Goal: Information Seeking & Learning: Find specific fact

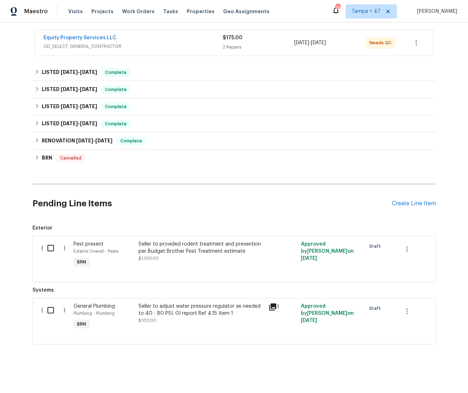
scroll to position [130, 0]
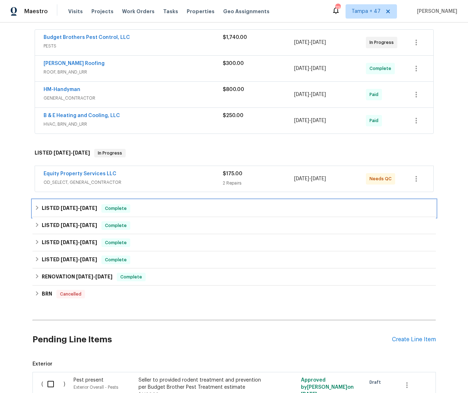
click at [35, 204] on div "LISTED [DATE] - [DATE] Complete" at bounding box center [234, 208] width 399 height 9
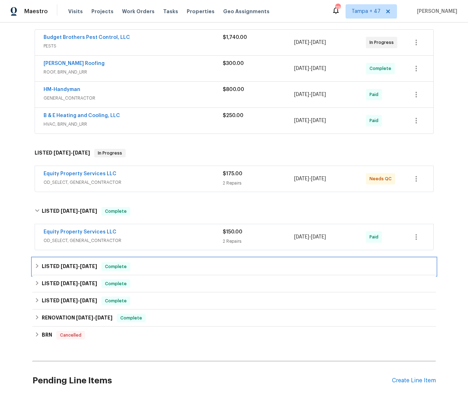
click at [36, 264] on icon at bounding box center [37, 266] width 2 height 4
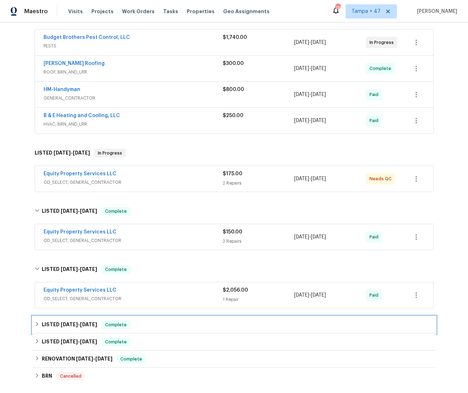
click at [35, 322] on icon at bounding box center [37, 324] width 5 height 5
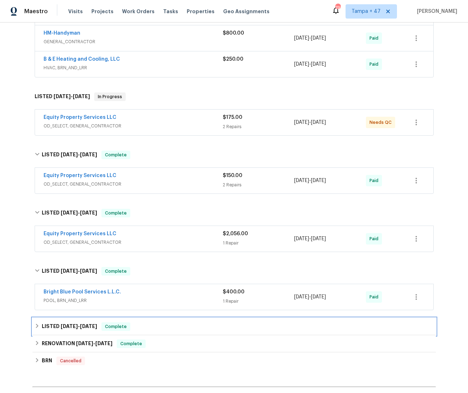
click at [35, 324] on icon at bounding box center [37, 325] width 5 height 5
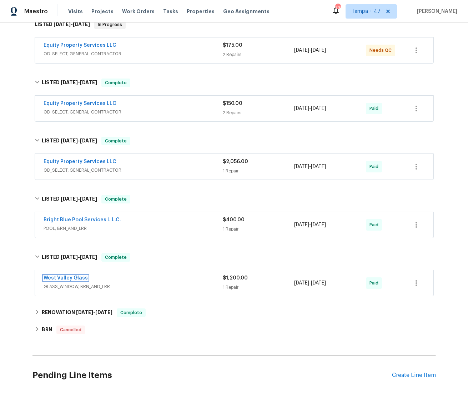
scroll to position [261, 0]
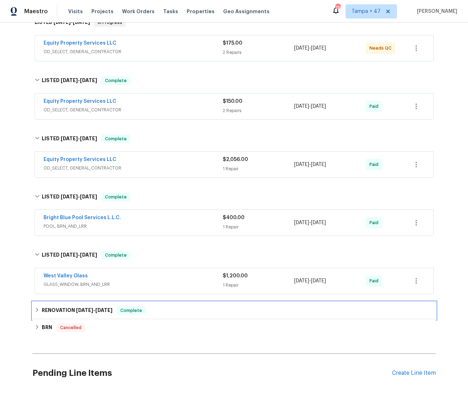
click at [36, 308] on div "RENOVATION [DATE] - [DATE] Complete" at bounding box center [234, 310] width 399 height 9
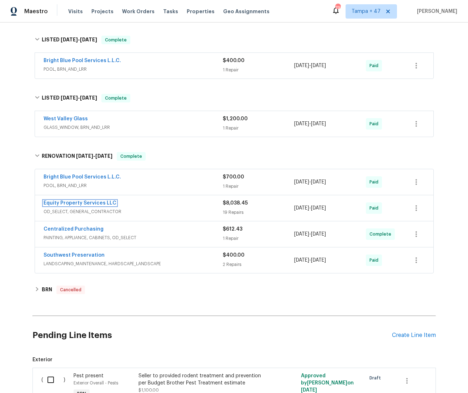
scroll to position [0, 0]
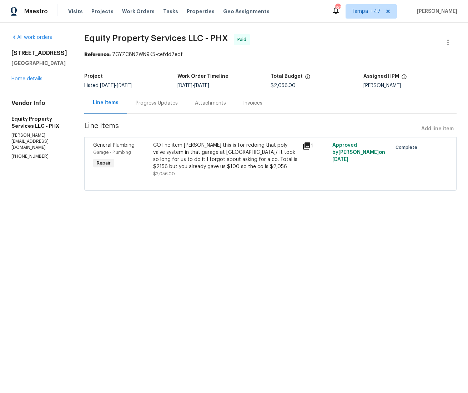
click at [303, 146] on icon at bounding box center [306, 145] width 7 height 7
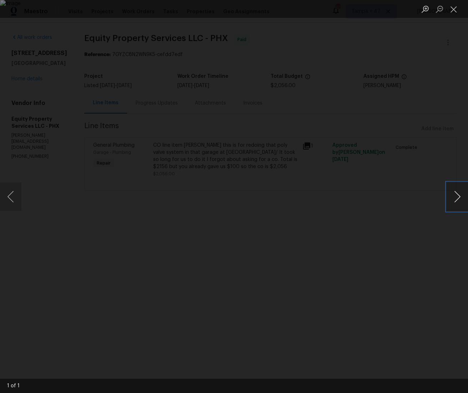
click at [458, 198] on button "Next image" at bounding box center [456, 196] width 21 height 29
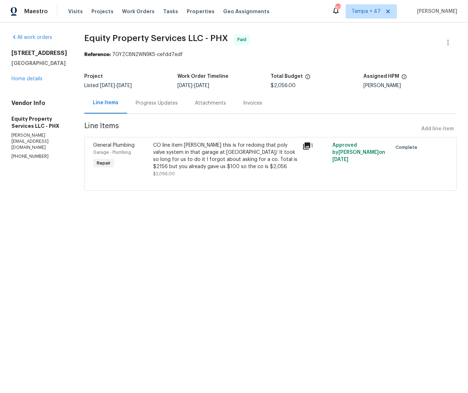
click at [267, 177] on div "CO line item Jeremy this is for redoing that poly valve system in that garage a…" at bounding box center [225, 160] width 145 height 36
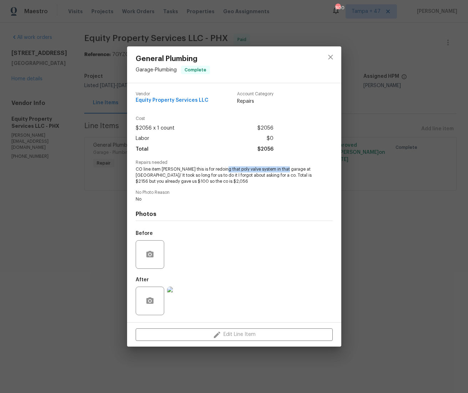
drag, startPoint x: 222, startPoint y: 169, endPoint x: 286, endPoint y: 169, distance: 63.5
click at [286, 169] on span "CO line item Jeremy this is for redoing that poly valve system in that garage a…" at bounding box center [224, 175] width 177 height 18
copy span "poly valve system in that garage"
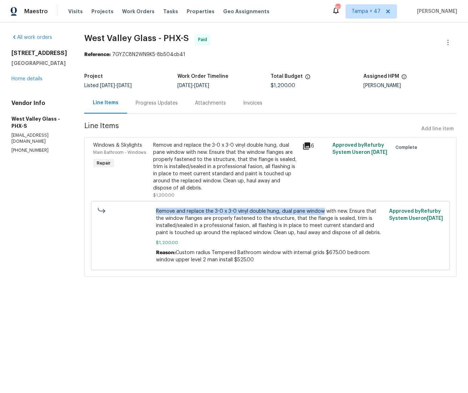
drag, startPoint x: 154, startPoint y: 210, endPoint x: 321, endPoint y: 211, distance: 167.0
click at [323, 212] on div "Remove and replace the 3-0 x 3-0 vinyl double hung, dual pane window with new. …" at bounding box center [270, 236] width 233 height 60
copy span "Remove and replace the 3-0 x 3-0 vinyl double hung, dual pane window"
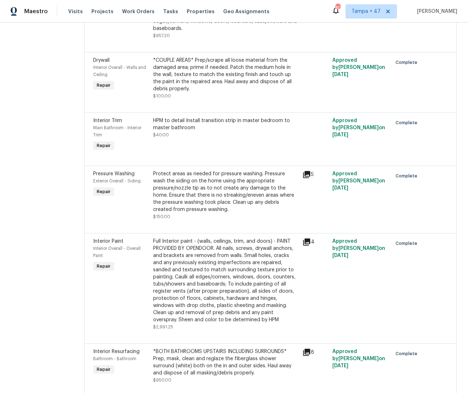
scroll to position [339, 0]
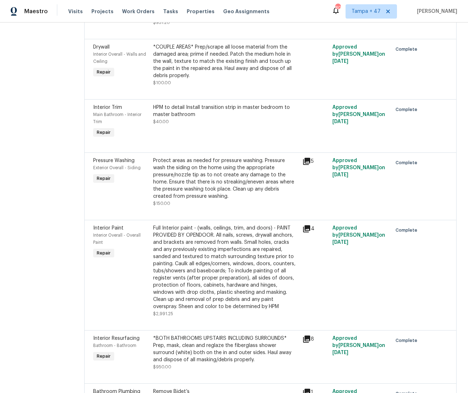
click at [199, 249] on div "Full Interior paint - (walls, ceilings, trim, and doors) - PAINT PROVIDED BY OP…" at bounding box center [225, 267] width 145 height 86
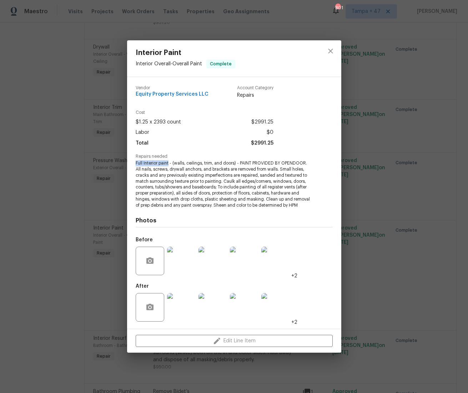
drag, startPoint x: 135, startPoint y: 163, endPoint x: 170, endPoint y: 165, distance: 34.3
click at [170, 165] on span "Full Interior paint - (walls, ceilings, trim, and doors) - PAINT PROVIDED BY OP…" at bounding box center [224, 184] width 177 height 48
copy span "Full Interior paint"
click at [84, 135] on div "Interior Paint Interior Overall - Overall Paint Complete Vendor Equity Property…" at bounding box center [234, 196] width 468 height 393
